Goal: Task Accomplishment & Management: Use online tool/utility

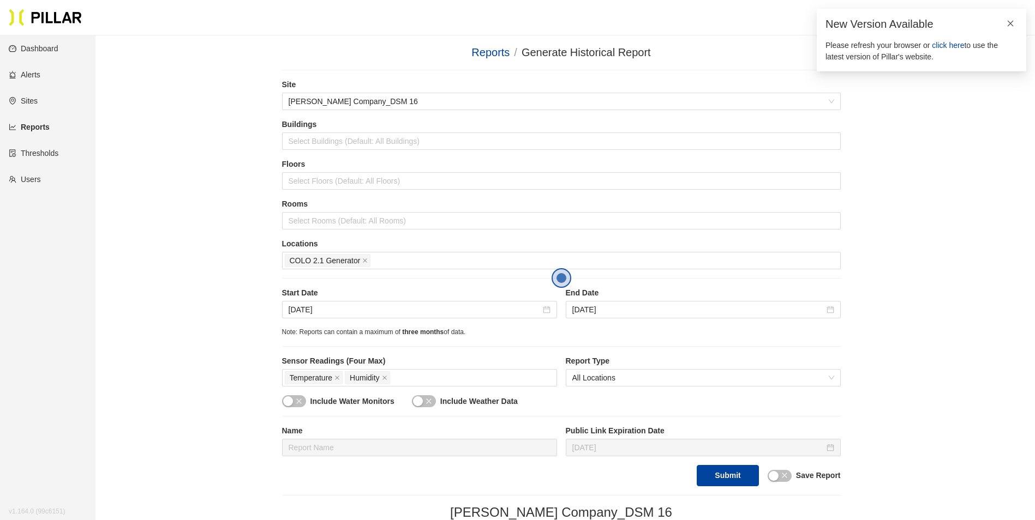
scroll to position [522, 0]
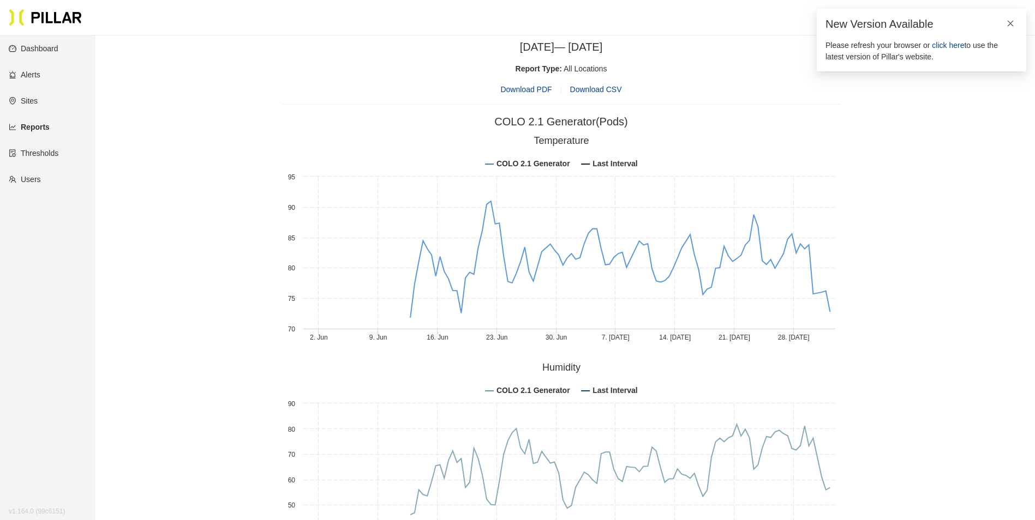
click at [1011, 23] on icon "close" at bounding box center [1011, 23] width 6 height 6
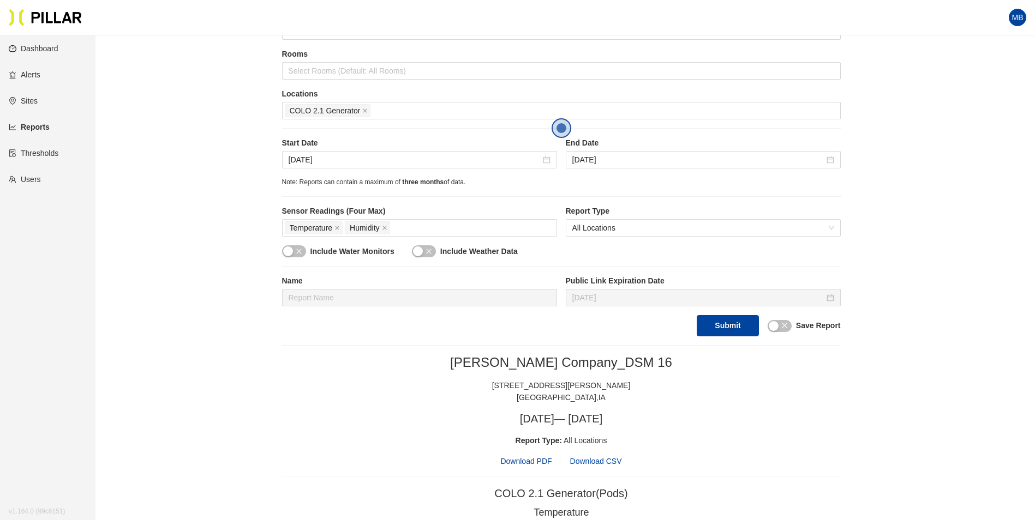
scroll to position [0, 0]
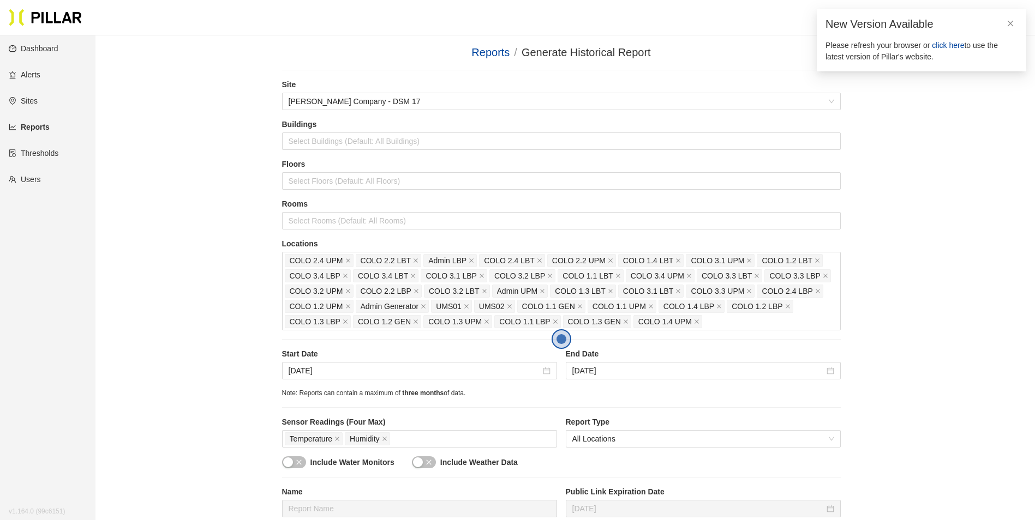
scroll to position [109, 0]
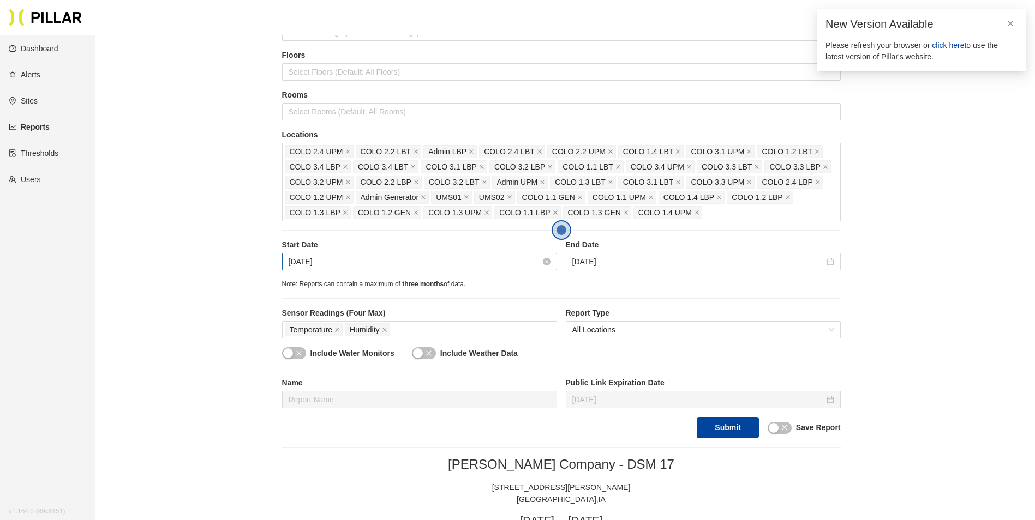
click at [337, 261] on input "Sep 15, 2025" at bounding box center [415, 262] width 252 height 12
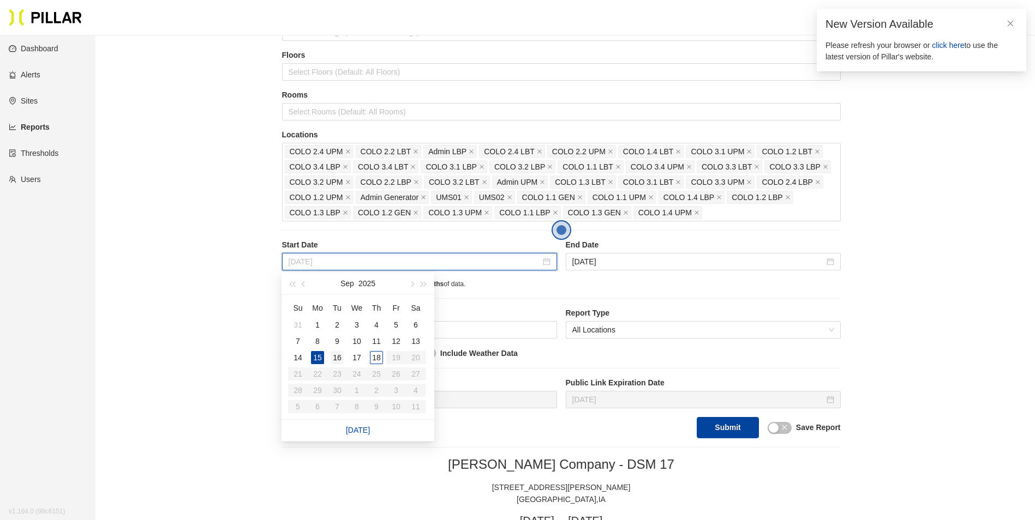
type input "Sep 16, 2025"
click at [342, 356] on div "16" at bounding box center [337, 357] width 13 height 13
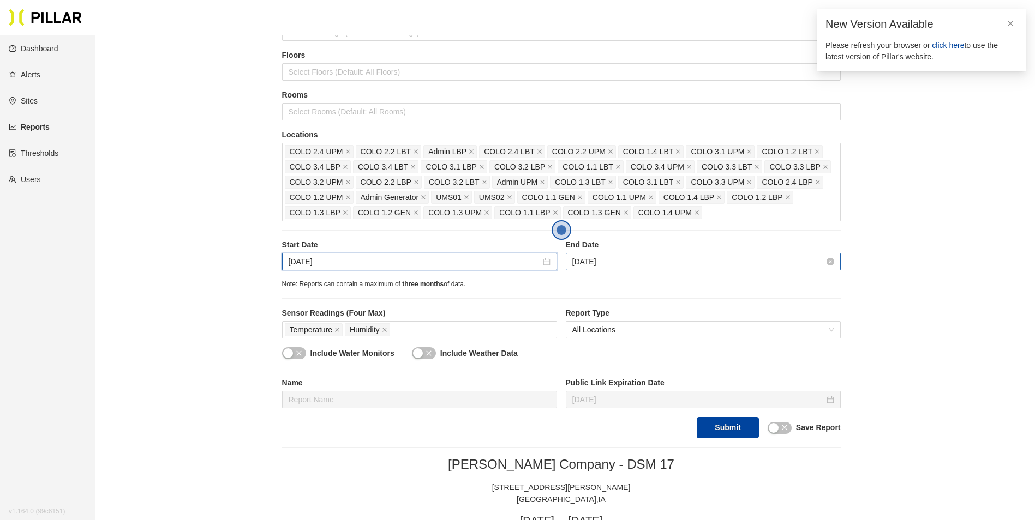
click at [637, 261] on input "Sep 17, 2025" at bounding box center [698, 262] width 252 height 12
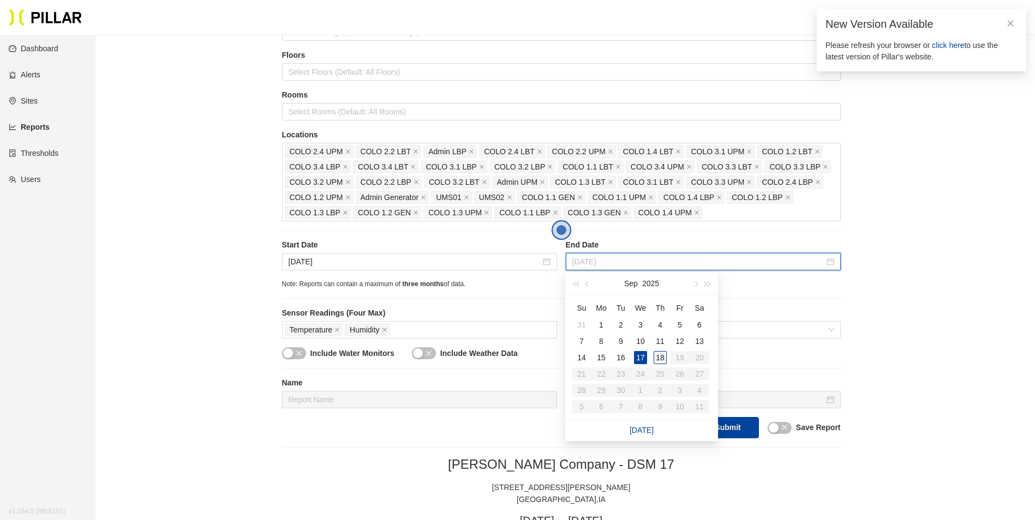
type input "Sep 18, 2025"
click at [658, 358] on div "18" at bounding box center [660, 357] width 13 height 13
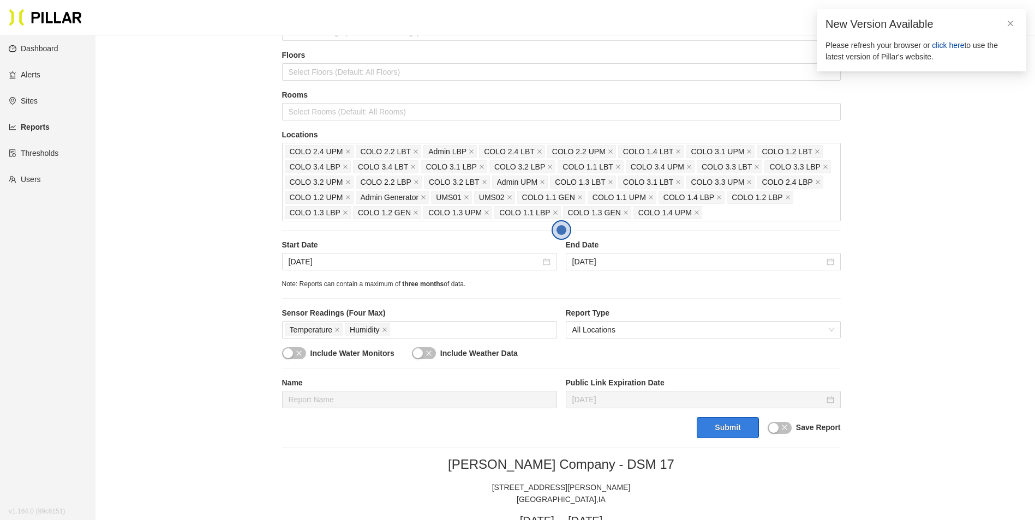
click at [724, 428] on button "Submit" at bounding box center [728, 427] width 62 height 21
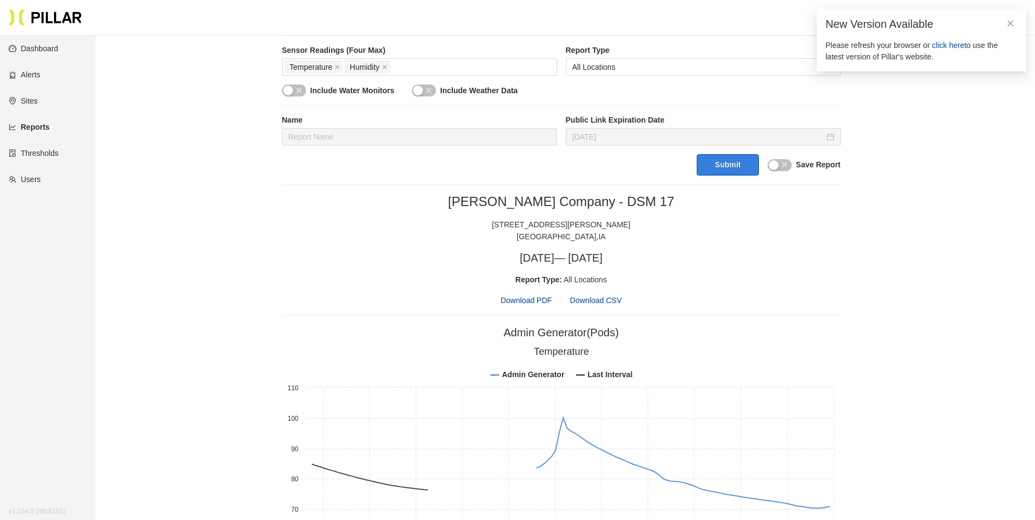
scroll to position [382, 0]
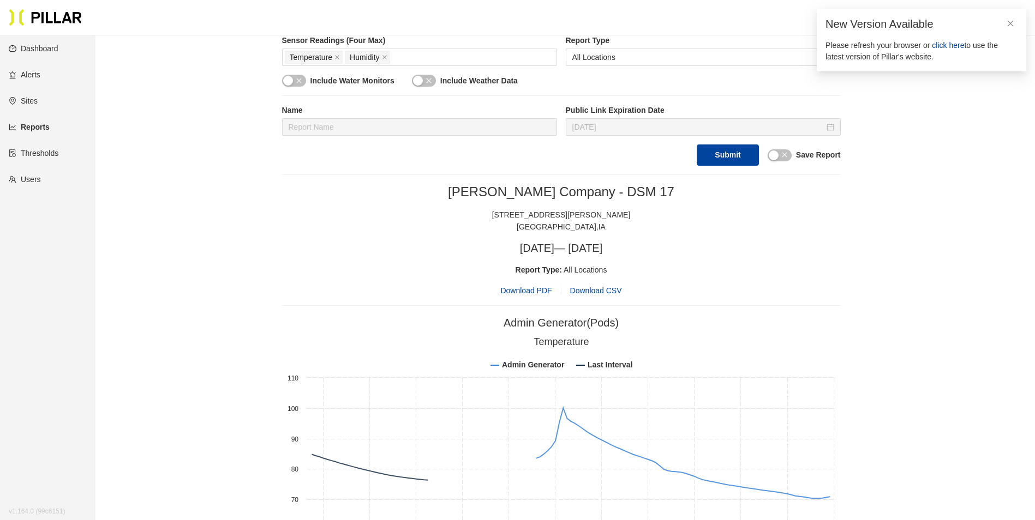
click at [538, 290] on span "Download PDF" at bounding box center [525, 291] width 51 height 12
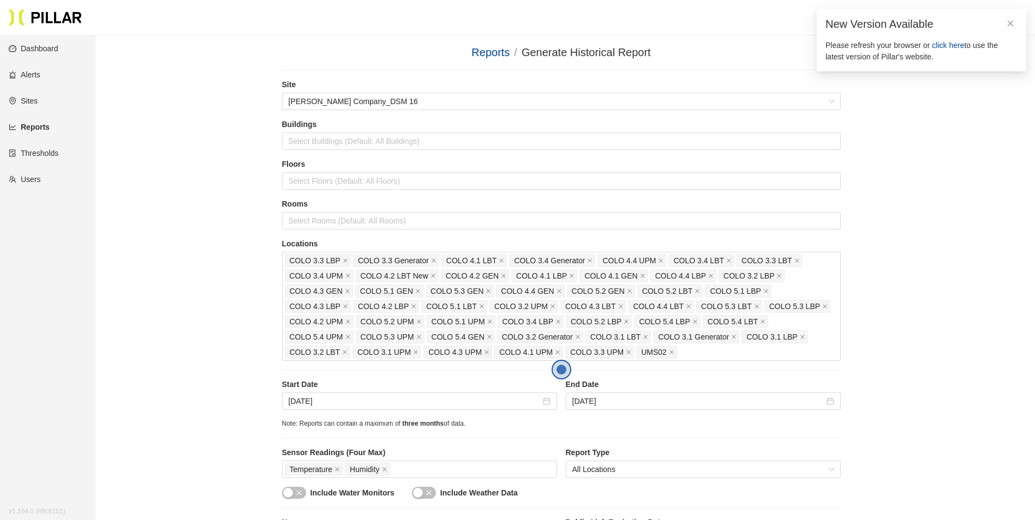
scroll to position [273, 0]
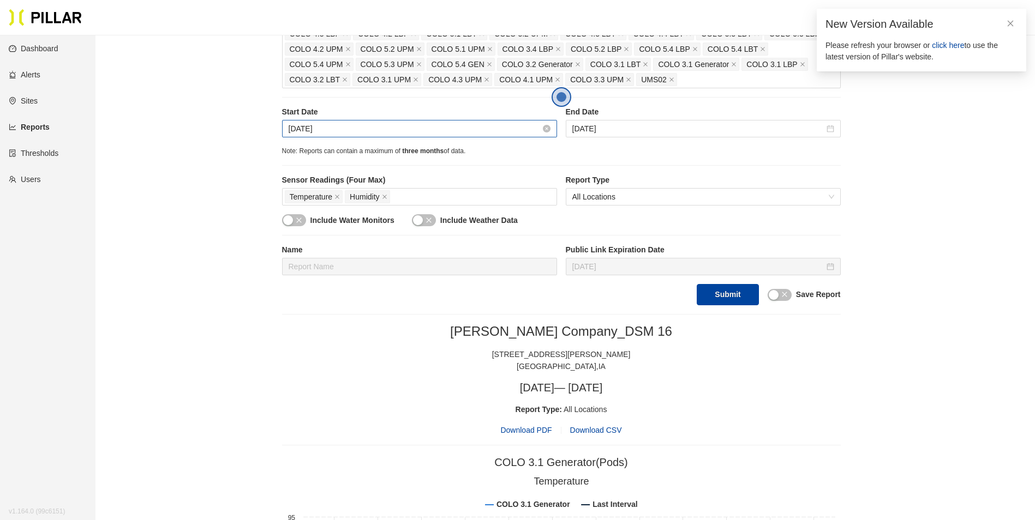
click at [454, 127] on input "Sep 15, 2025" at bounding box center [415, 129] width 252 height 12
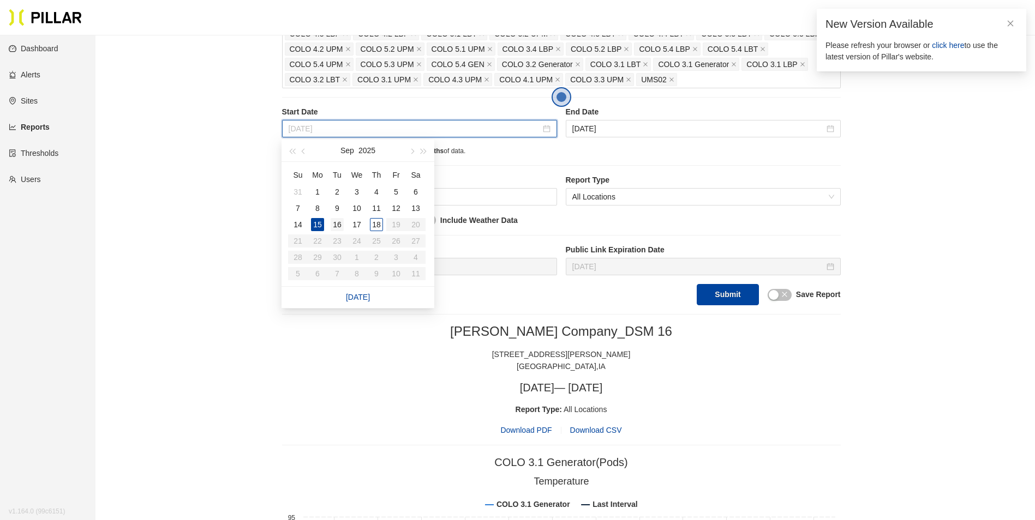
type input "Sep 16, 2025"
click at [335, 221] on div "16" at bounding box center [337, 224] width 13 height 13
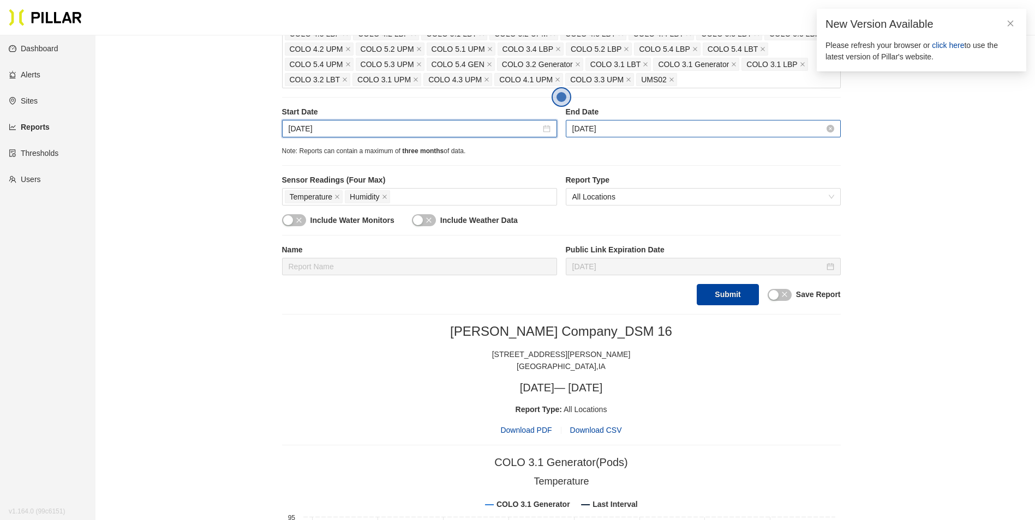
click at [637, 124] on input "Sep 17, 2025" at bounding box center [698, 129] width 252 height 12
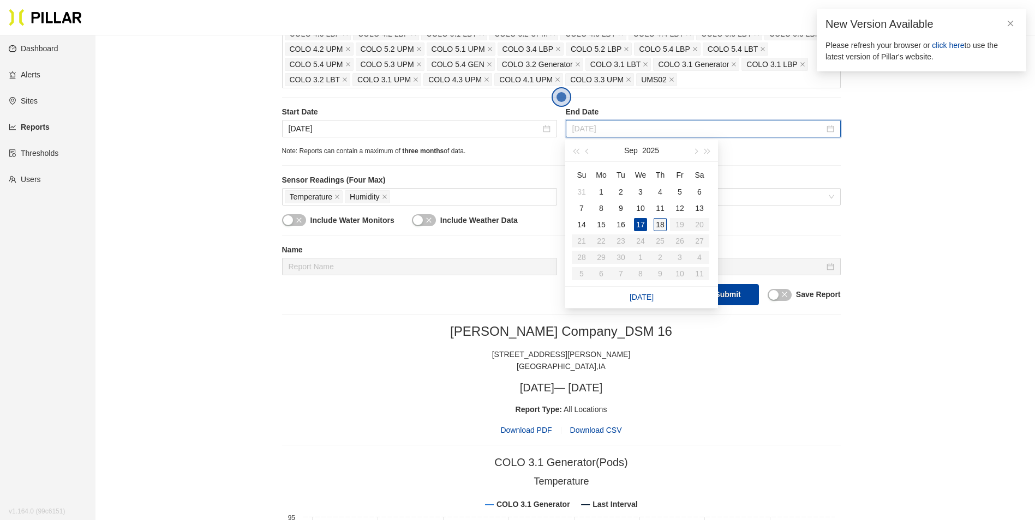
type input "Sep 18, 2025"
click at [658, 225] on div "18" at bounding box center [660, 224] width 13 height 13
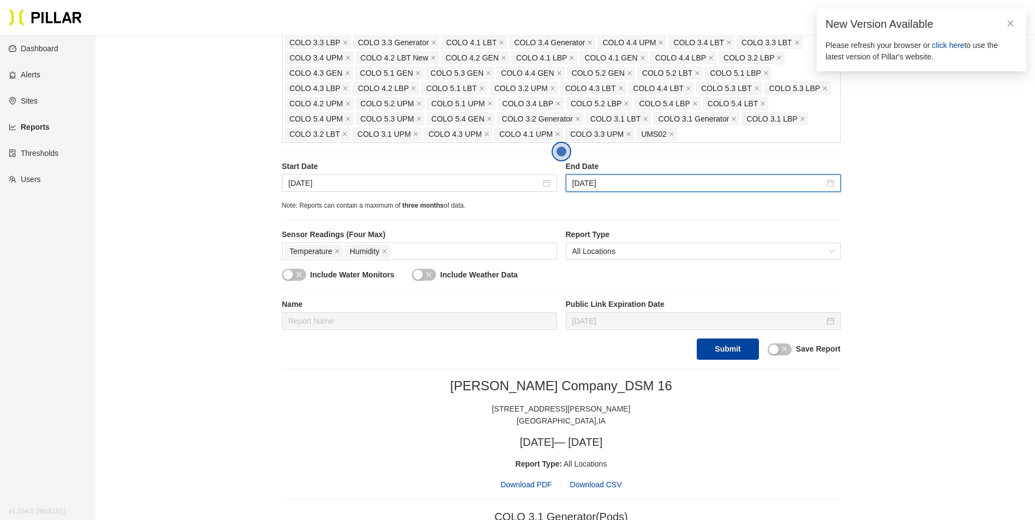
scroll to position [164, 0]
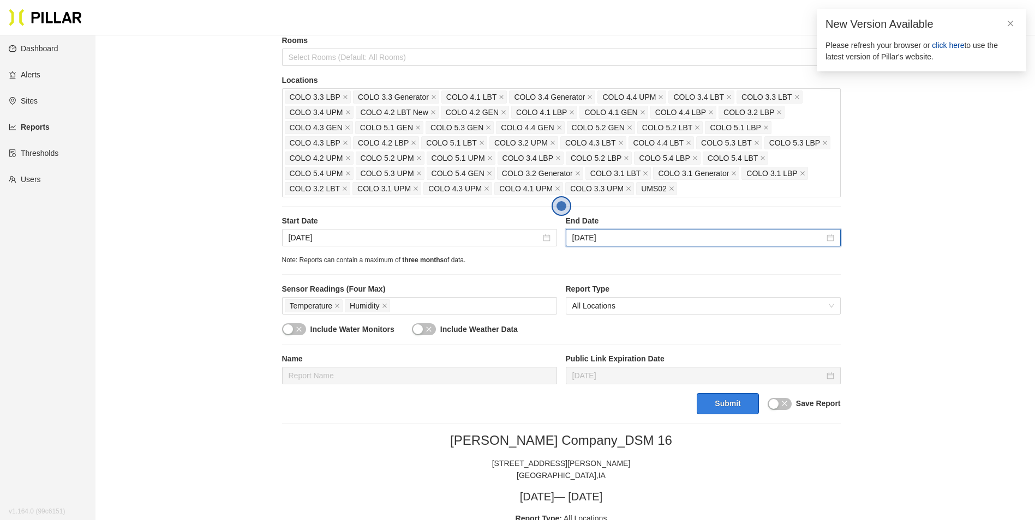
click at [734, 411] on button "Submit" at bounding box center [728, 403] width 62 height 21
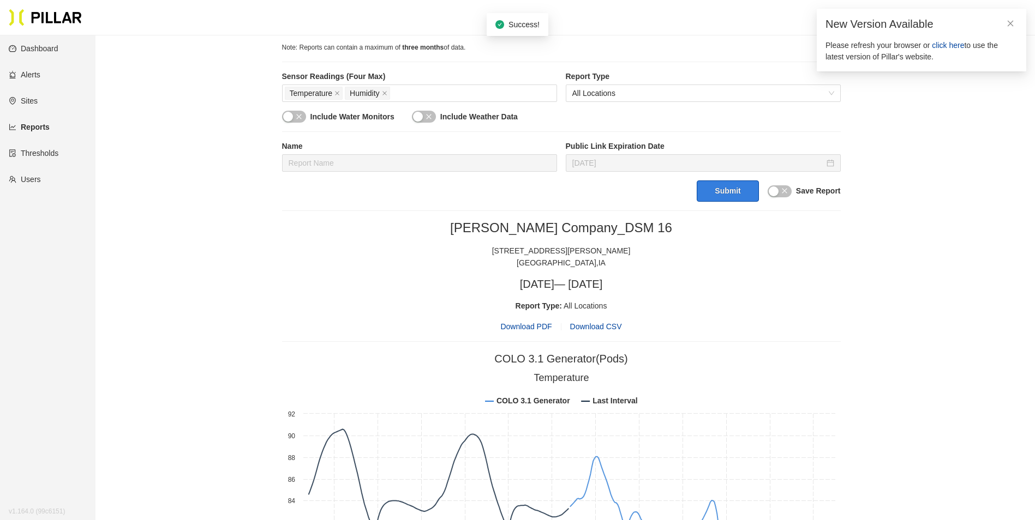
scroll to position [396, 0]
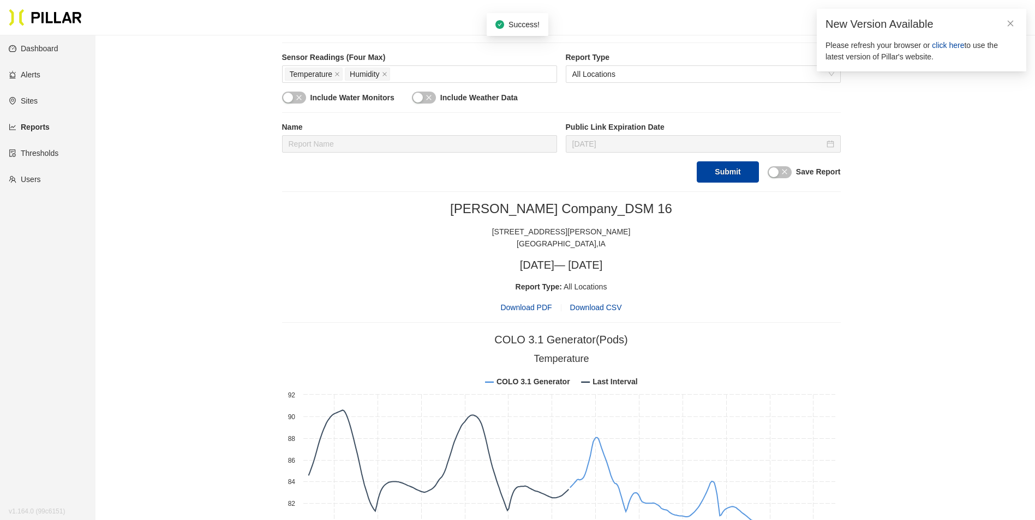
click at [541, 307] on span "Download PDF" at bounding box center [525, 308] width 51 height 12
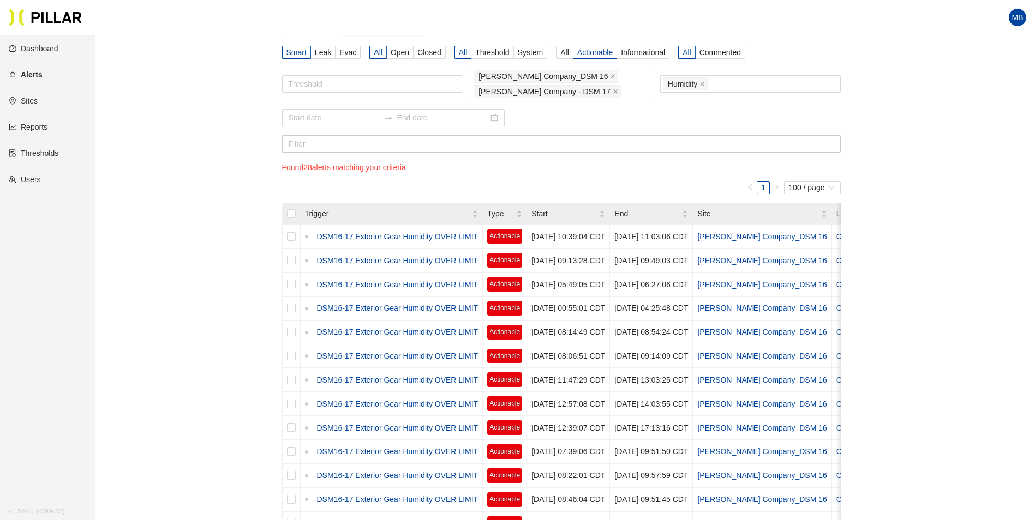
click at [905, 259] on div "Alerts / Smart Pods Network Gateways Smart Leak Evac All Open Closed All Thresh…" at bounding box center [561, 462] width 878 height 944
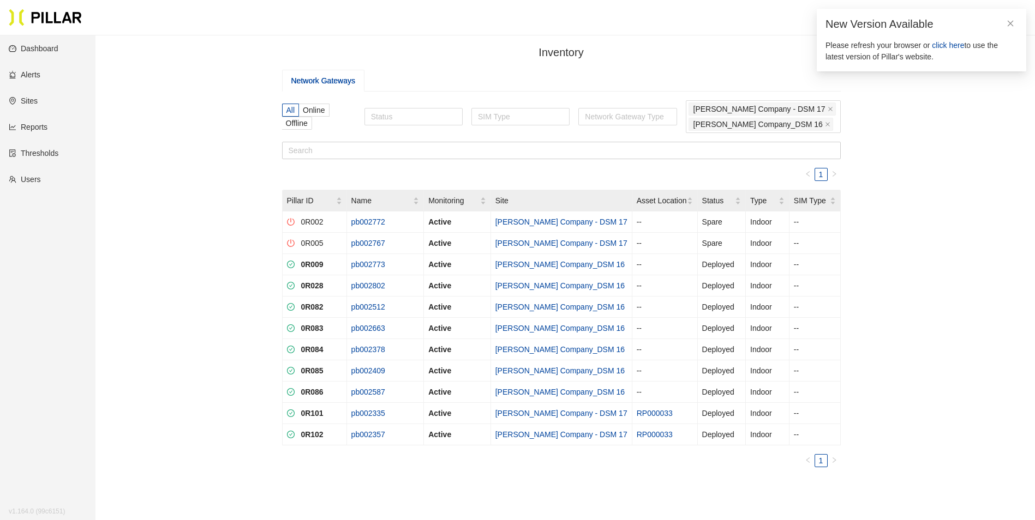
scroll to position [55, 0]
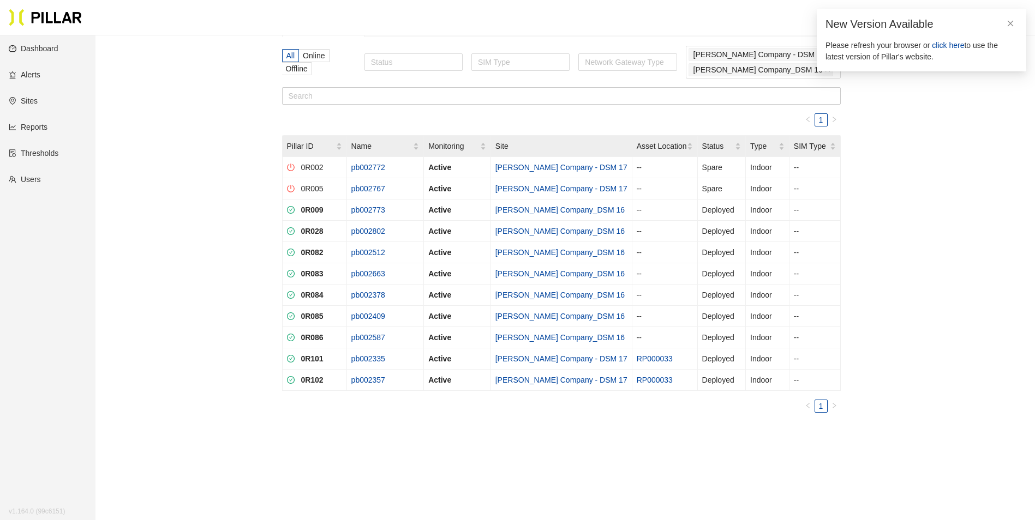
click at [25, 99] on link "Sites" at bounding box center [23, 101] width 29 height 9
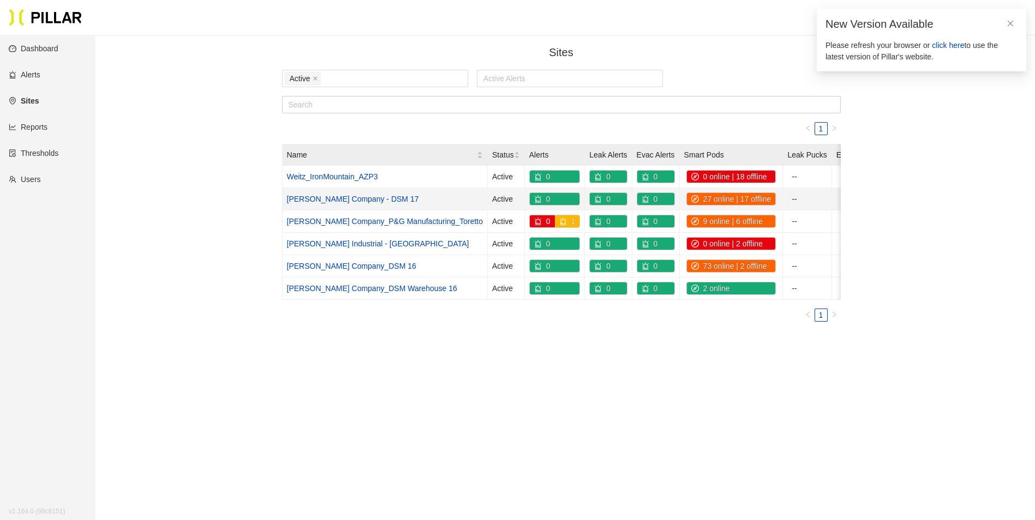
click at [365, 200] on link "[PERSON_NAME] Company - DSM 17" at bounding box center [353, 199] width 132 height 9
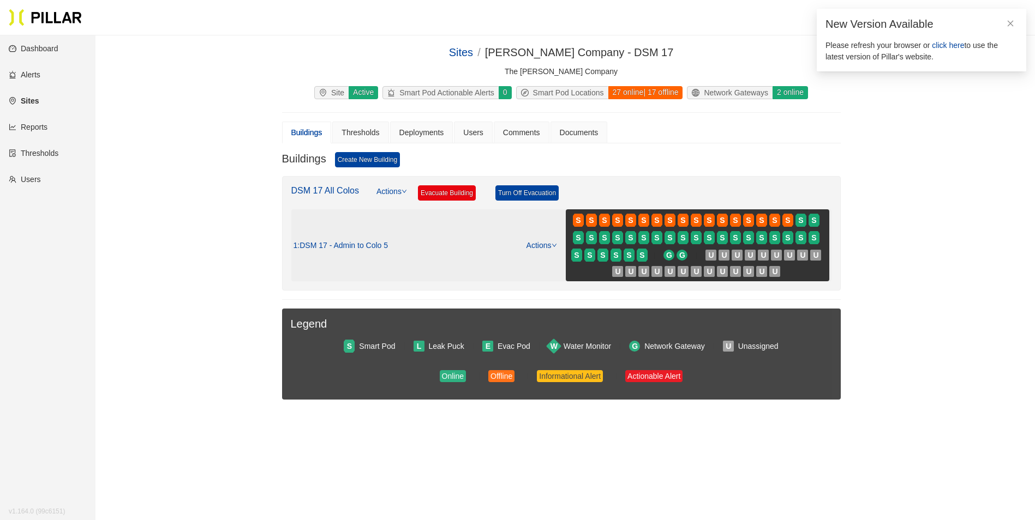
click at [541, 243] on link "Actions" at bounding box center [541, 245] width 31 height 9
click at [544, 258] on link "View/Edit Floor Plan" at bounding box center [564, 263] width 69 height 12
